Goal: Participate in discussion: Engage in conversation with other users on a specific topic

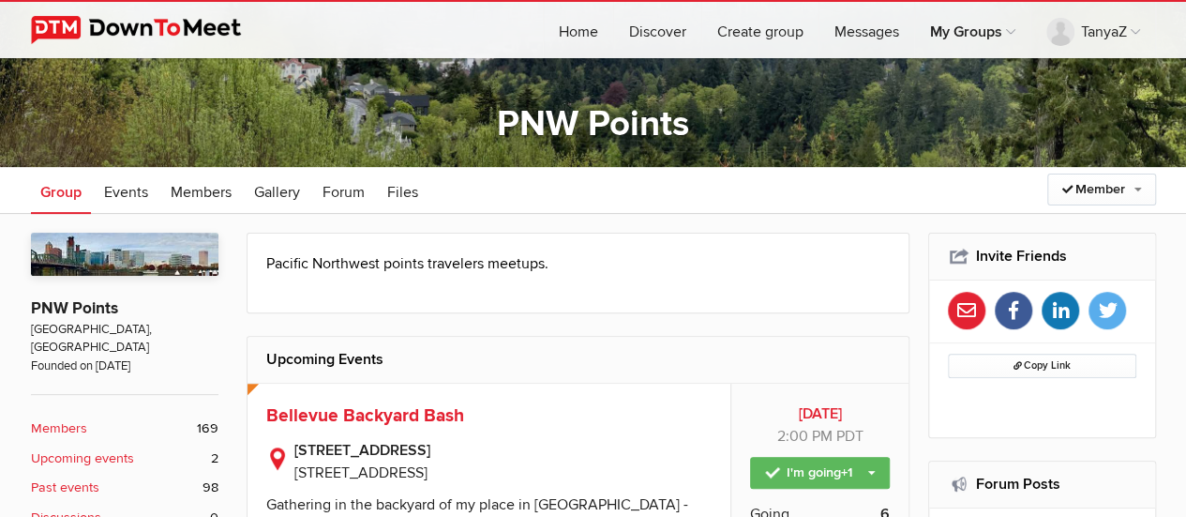
scroll to position [375, 0]
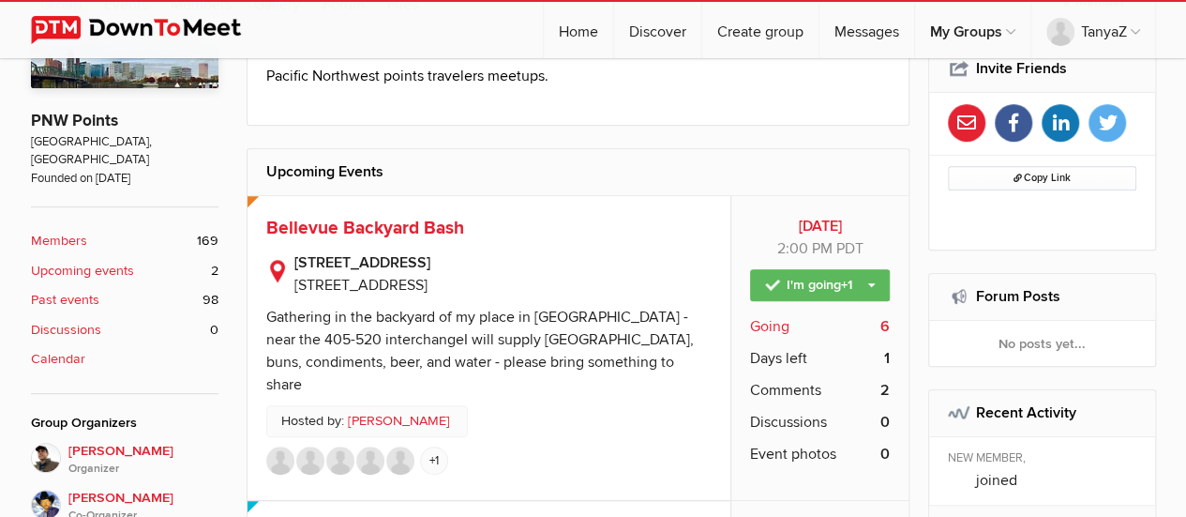
click at [887, 323] on b "6" at bounding box center [885, 326] width 9 height 23
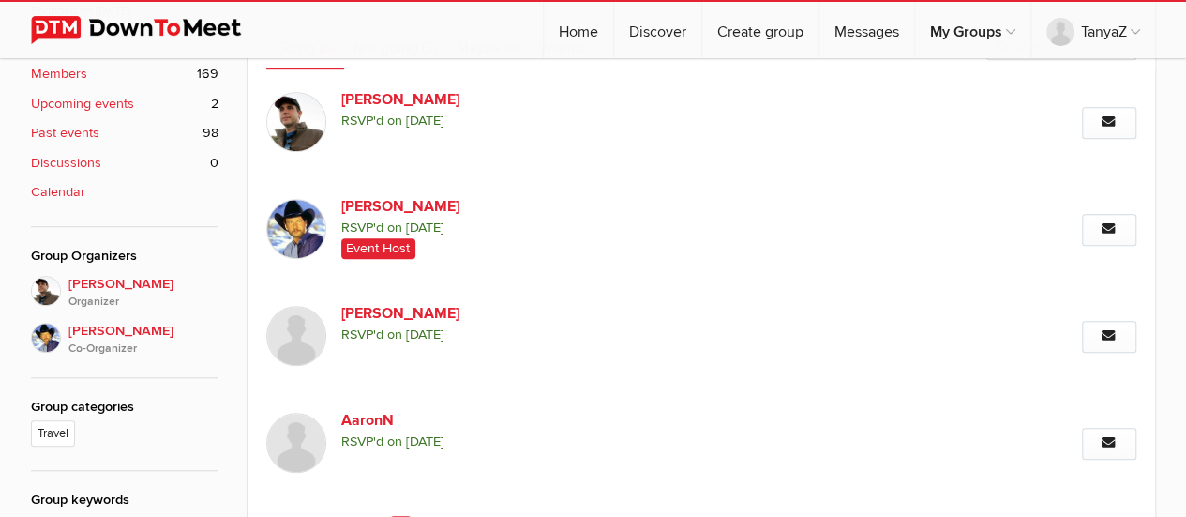
scroll to position [355, 0]
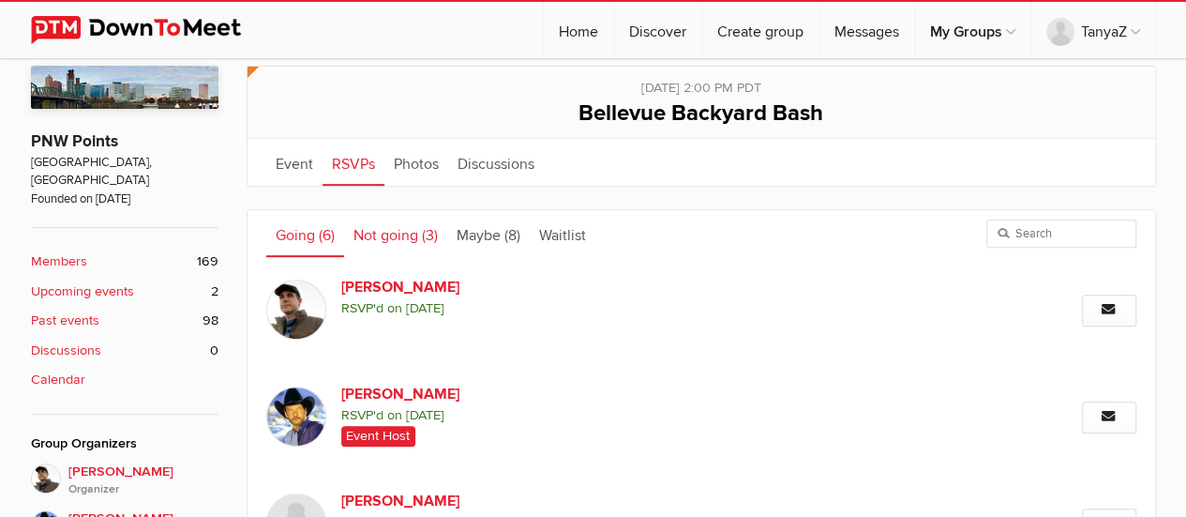
click at [406, 232] on link "Not going (3)" at bounding box center [395, 233] width 103 height 47
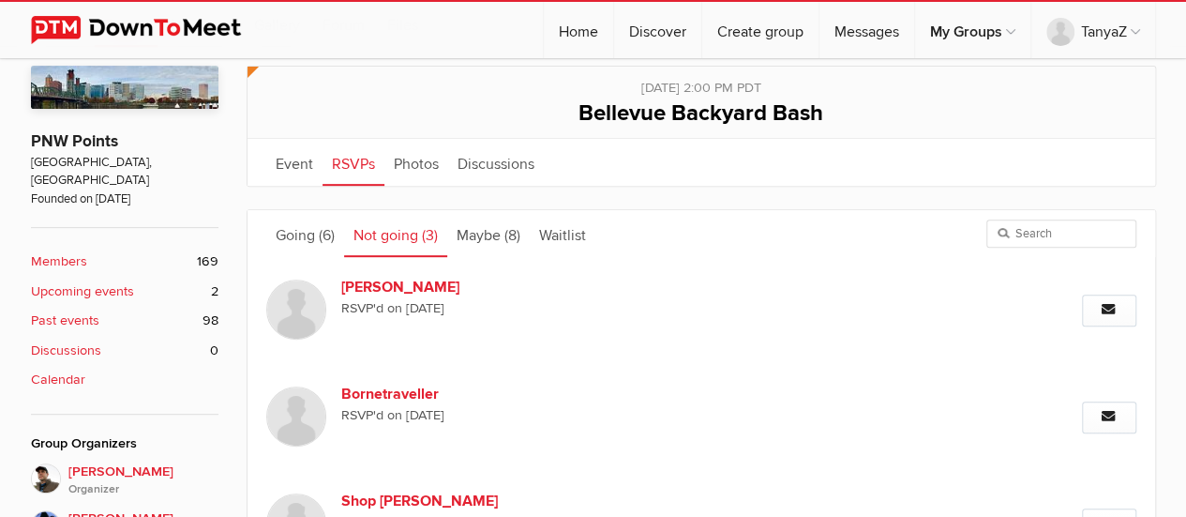
scroll to position [448, 0]
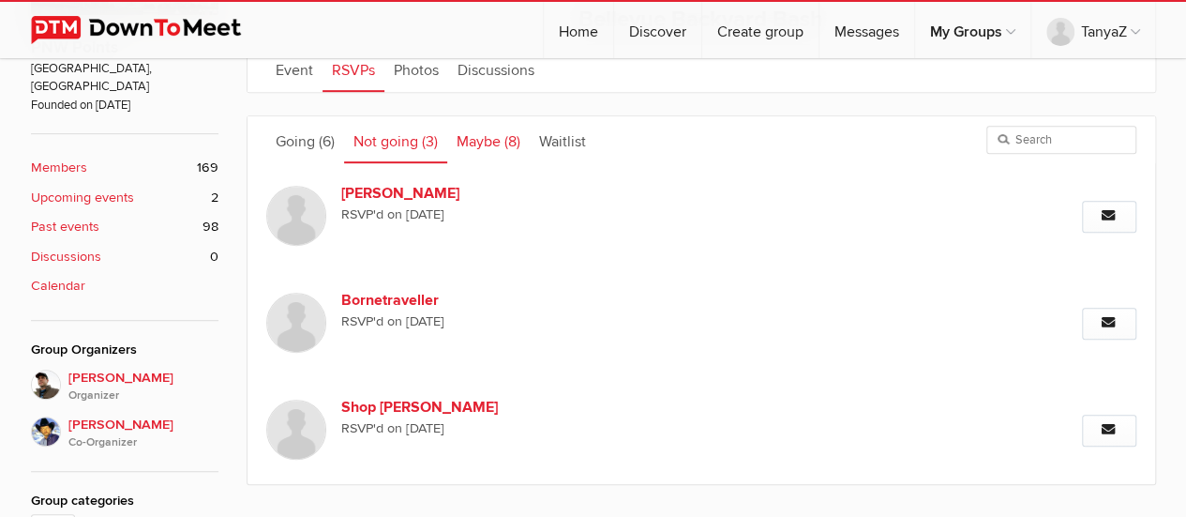
click at [501, 143] on link "Maybe (8)" at bounding box center [488, 139] width 83 height 47
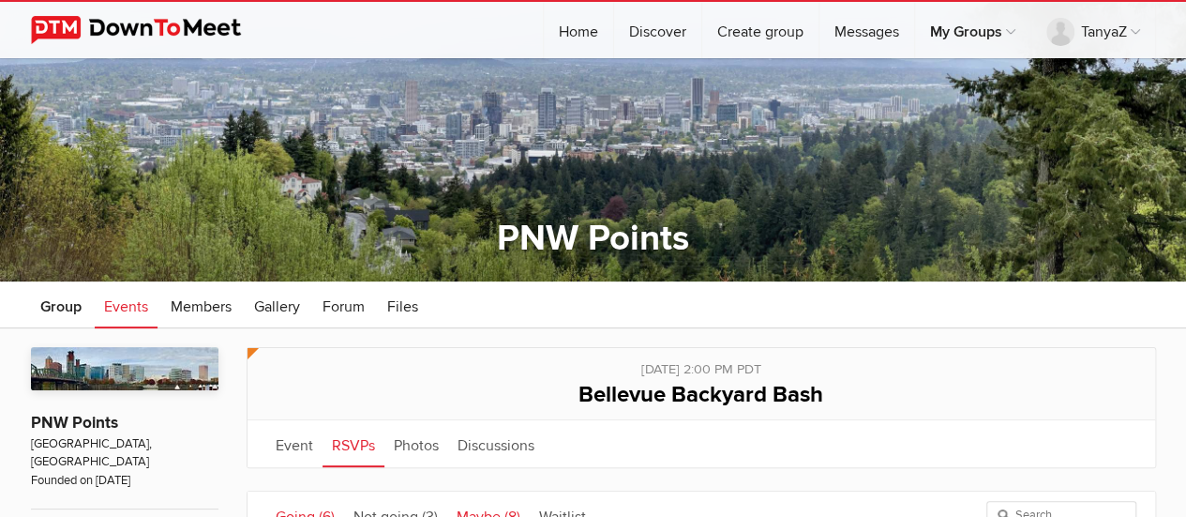
scroll to position [167, 0]
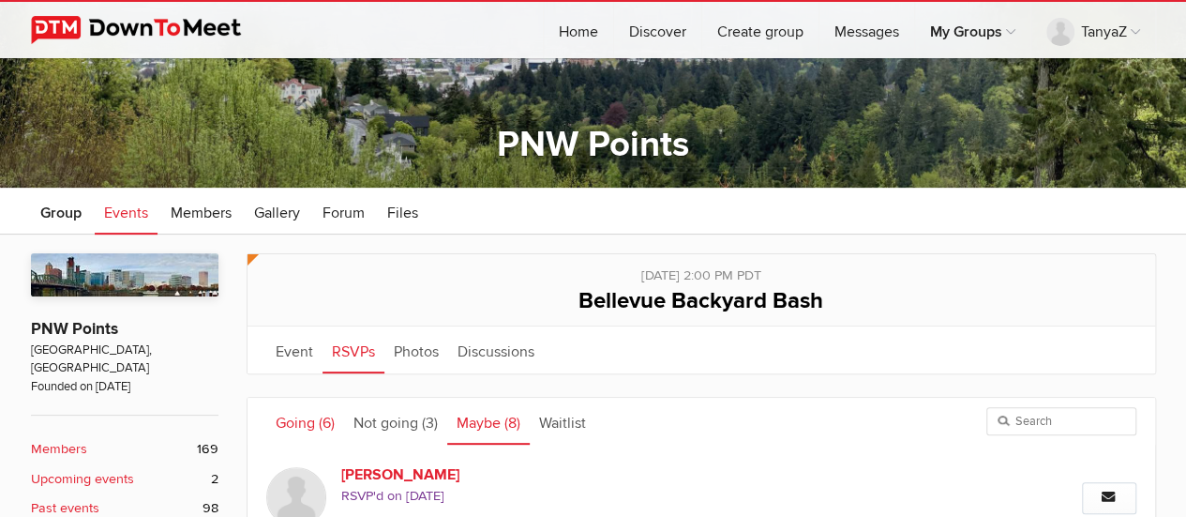
click at [302, 410] on link "Going (6)" at bounding box center [305, 421] width 78 height 47
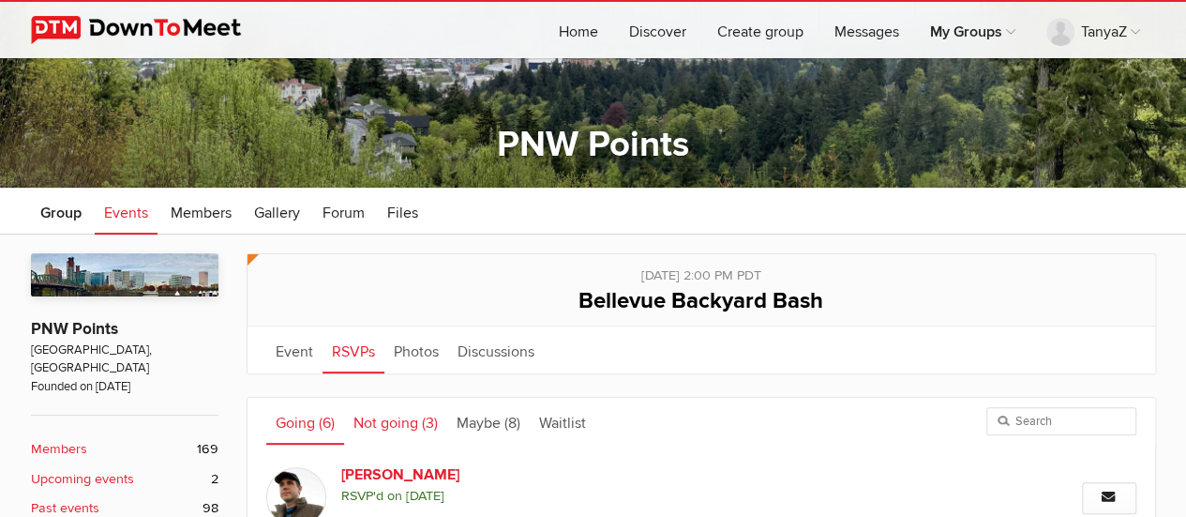
scroll to position [355, 0]
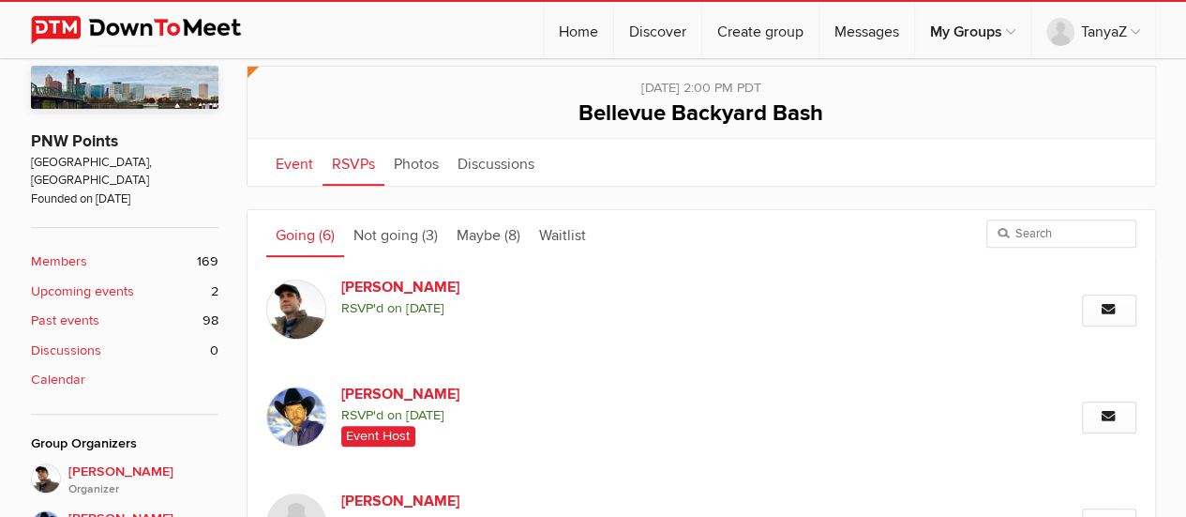
click at [294, 161] on link "Event" at bounding box center [294, 162] width 56 height 47
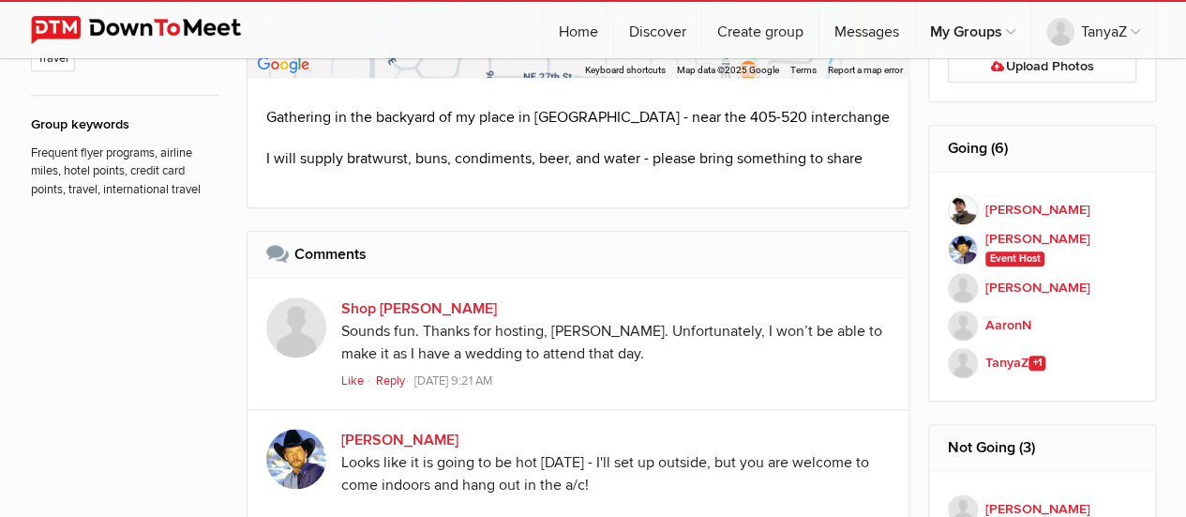
scroll to position [917, 0]
drag, startPoint x: 345, startPoint y: 156, endPoint x: 407, endPoint y: 153, distance: 62.0
click at [407, 153] on p "I will supply bratwurst, buns, condiments, beer, and water - please bring somet…" at bounding box center [578, 158] width 625 height 23
